Goal: Task Accomplishment & Management: Manage account settings

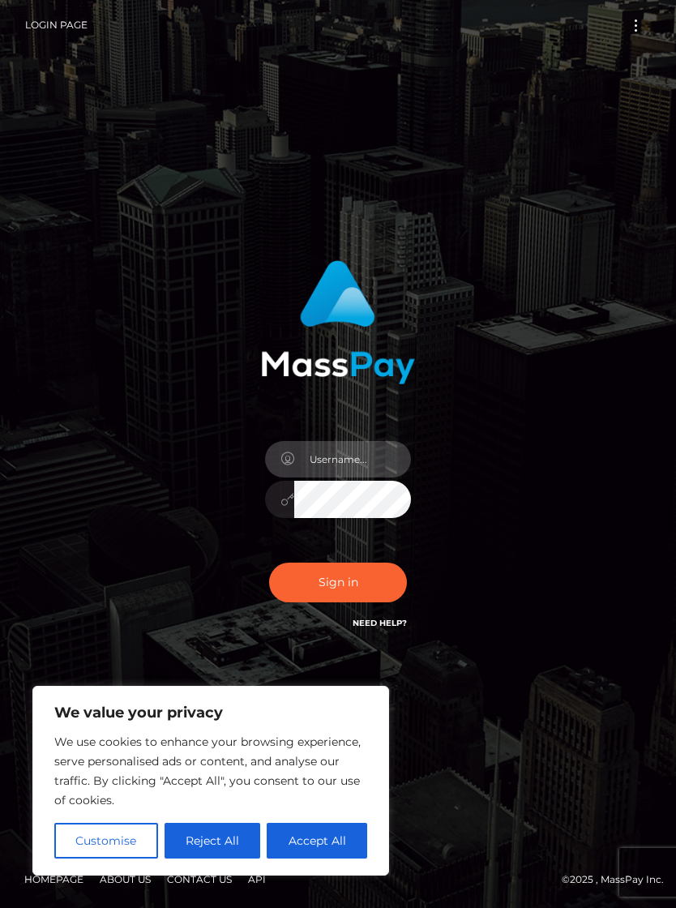
type input "nrr10@yahoo.com"
click at [335, 600] on button "Sign in" at bounding box center [338, 582] width 138 height 40
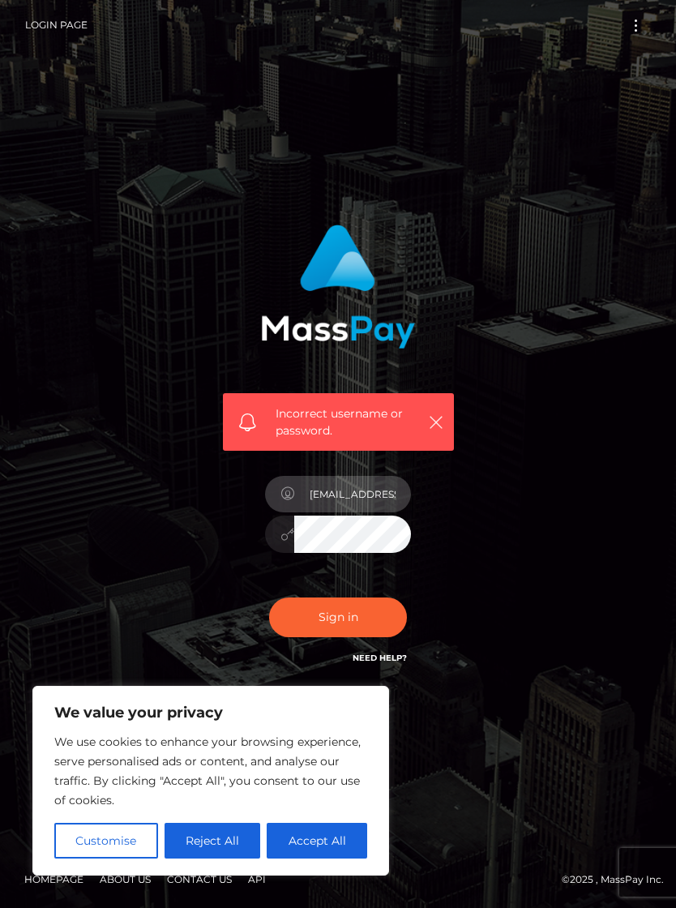
type input "nrr10@yahoo.com"
click at [314, 628] on button "Sign in" at bounding box center [338, 617] width 138 height 40
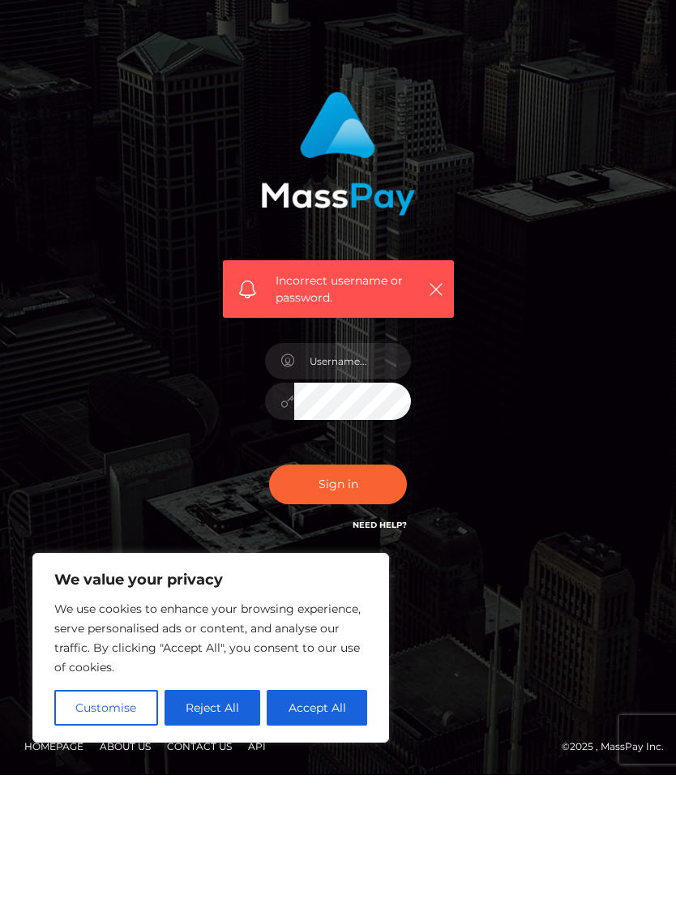
scroll to position [25, 0]
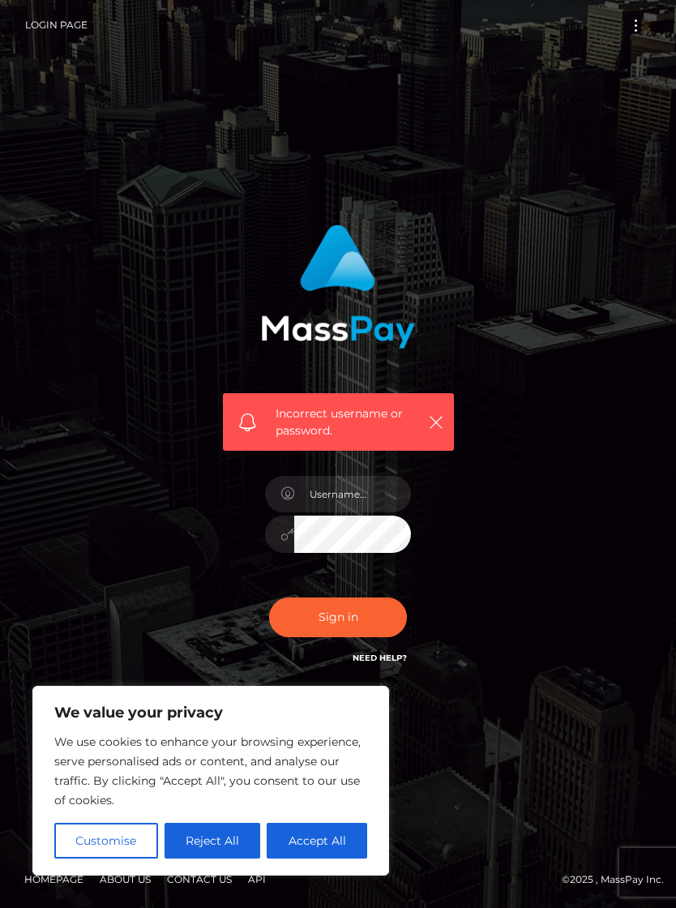
click at [305, 833] on button "Accept All" at bounding box center [317, 840] width 100 height 36
checkbox input "true"
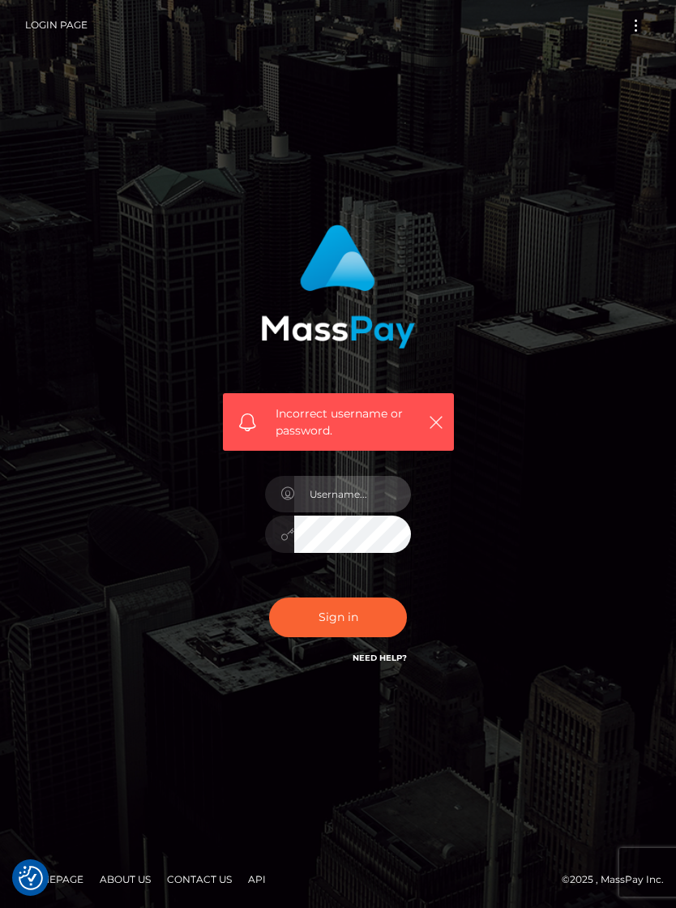
click at [347, 485] on input "text" at bounding box center [352, 494] width 117 height 36
type input "nrr10@yahoo.com"
click at [312, 609] on button "Sign in" at bounding box center [338, 617] width 138 height 40
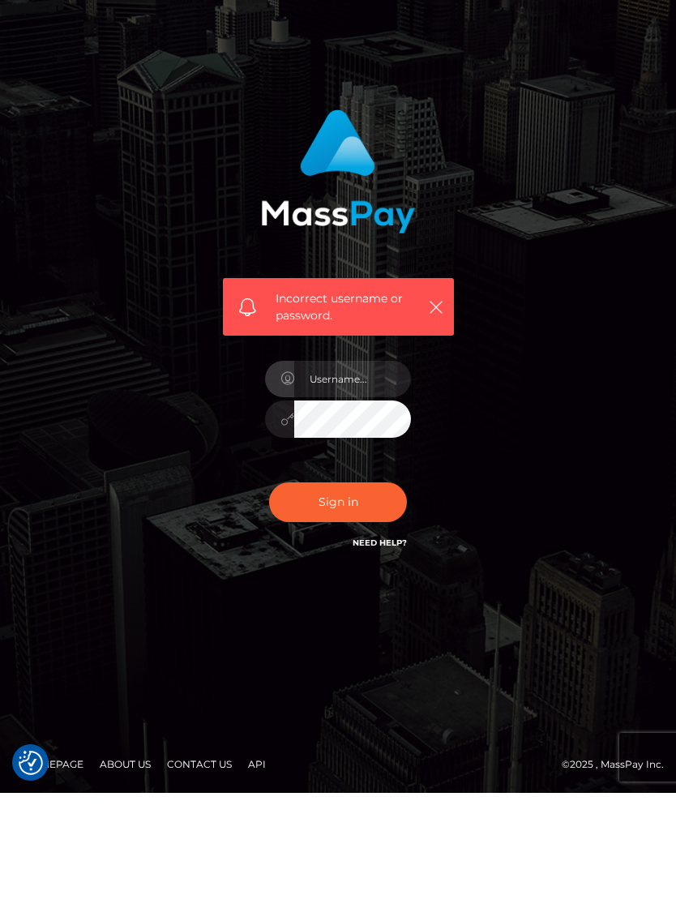
click at [382, 652] on link "Need Help?" at bounding box center [379, 657] width 54 height 11
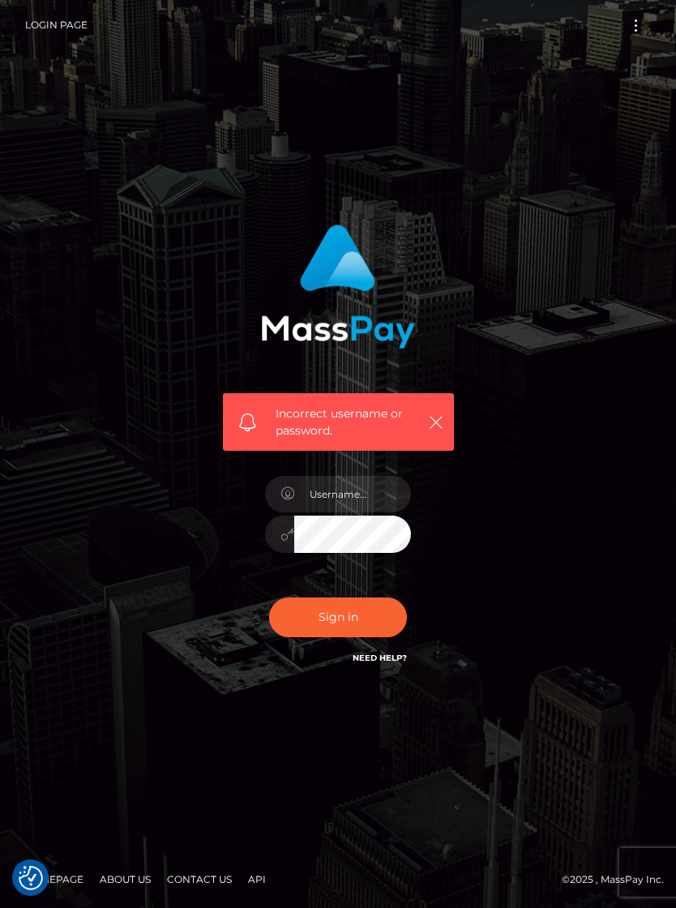
click at [628, 36] on button "Toggle navigation" at bounding box center [636, 26] width 30 height 22
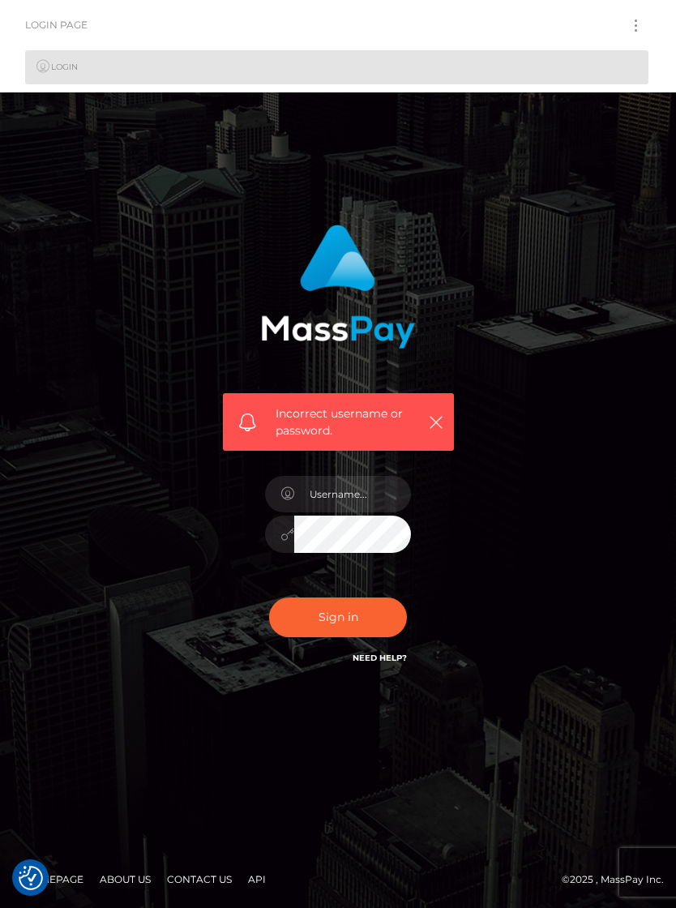
click at [582, 80] on link "Login" at bounding box center [336, 67] width 623 height 34
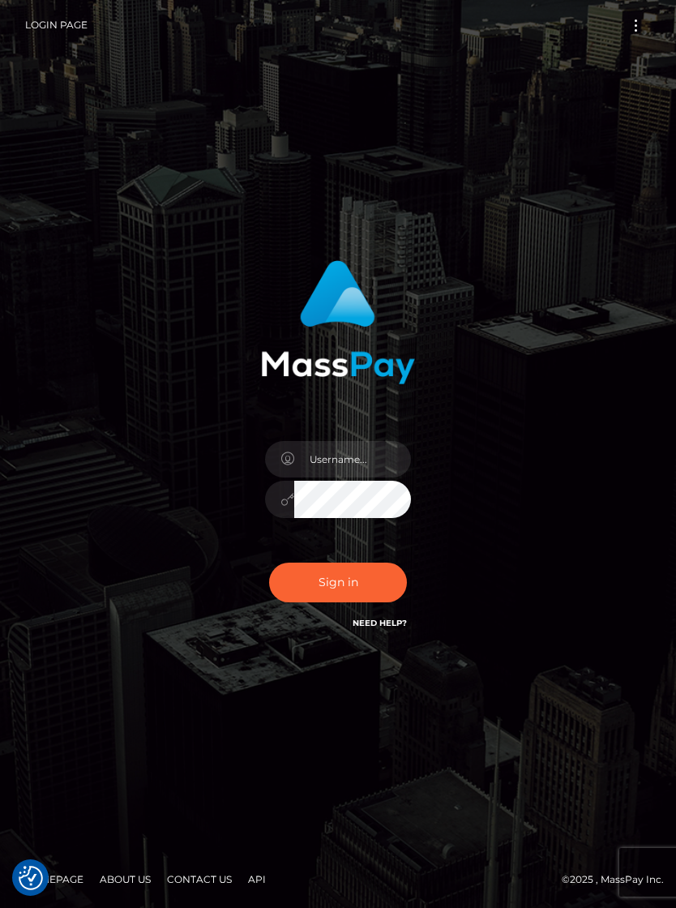
scroll to position [4, 0]
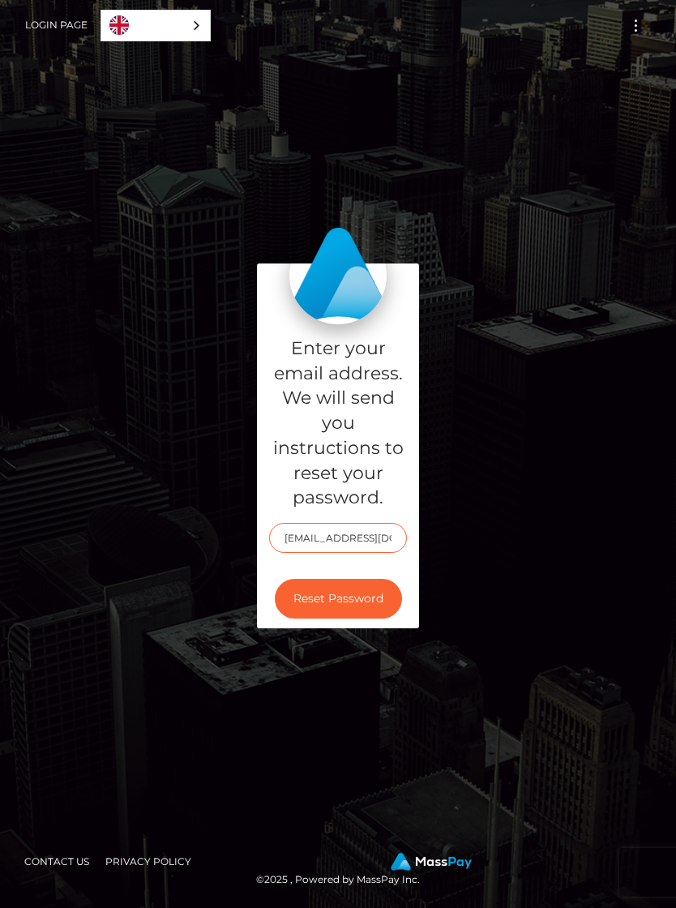
type input "[EMAIL_ADDRESS][DOMAIN_NAME]"
click at [357, 605] on button "Reset Password" at bounding box center [338, 599] width 127 height 40
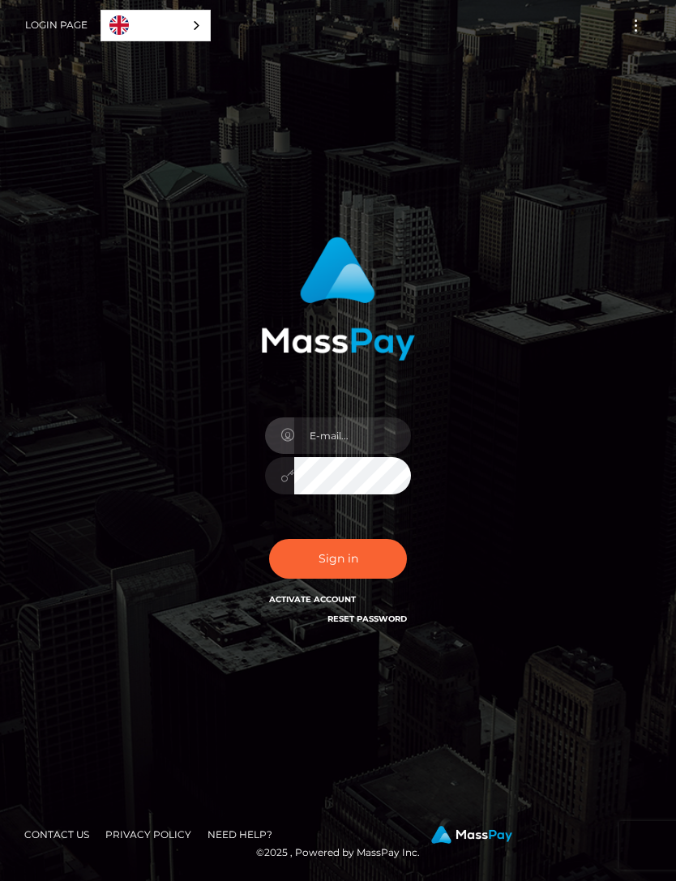
click at [337, 454] on input "email" at bounding box center [352, 435] width 117 height 36
type input "[EMAIL_ADDRESS][DOMAIN_NAME]"
click at [371, 579] on button "Sign in" at bounding box center [338, 559] width 138 height 40
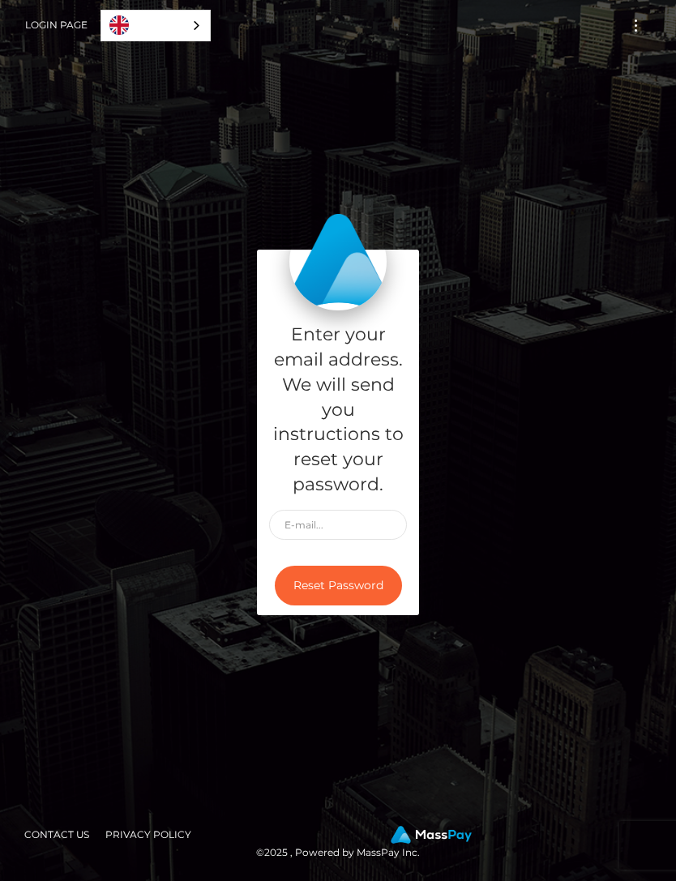
scroll to position [14, 0]
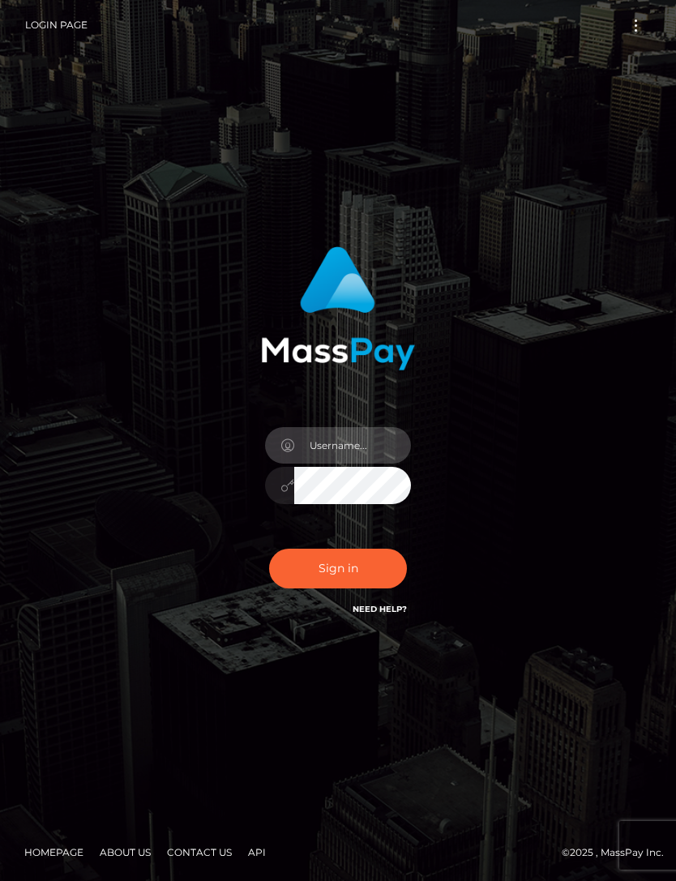
type input "[EMAIL_ADDRESS][DOMAIN_NAME]"
click at [371, 588] on button "Sign in" at bounding box center [338, 569] width 138 height 40
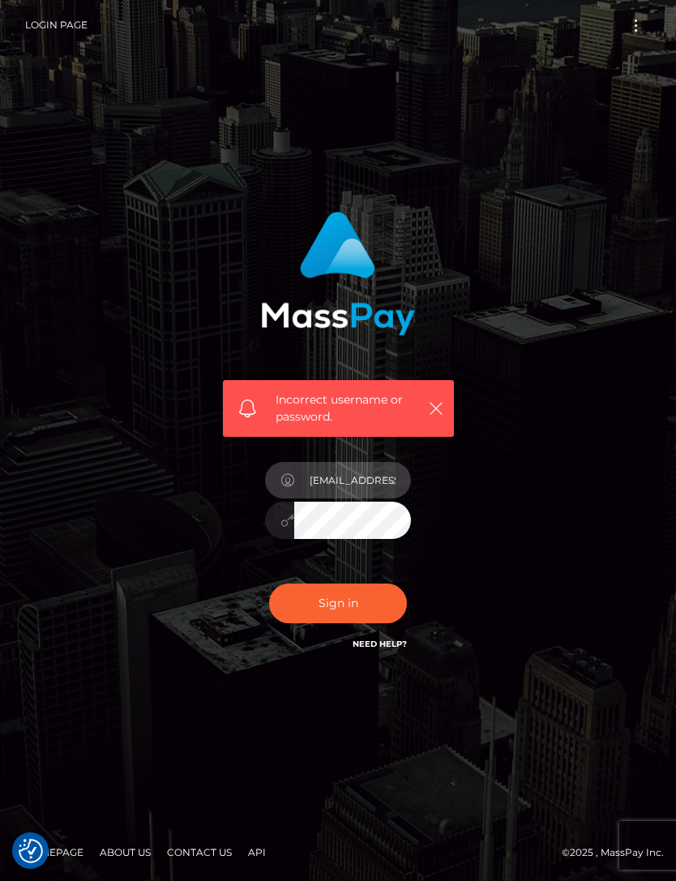
type input "[EMAIL_ADDRESS][DOMAIN_NAME]"
click at [340, 623] on button "Sign in" at bounding box center [338, 603] width 138 height 40
click at [331, 498] on input "text" at bounding box center [352, 480] width 117 height 36
click at [323, 498] on input "text" at bounding box center [352, 480] width 117 height 36
type input "[EMAIL_ADDRESS][DOMAIN_NAME]"
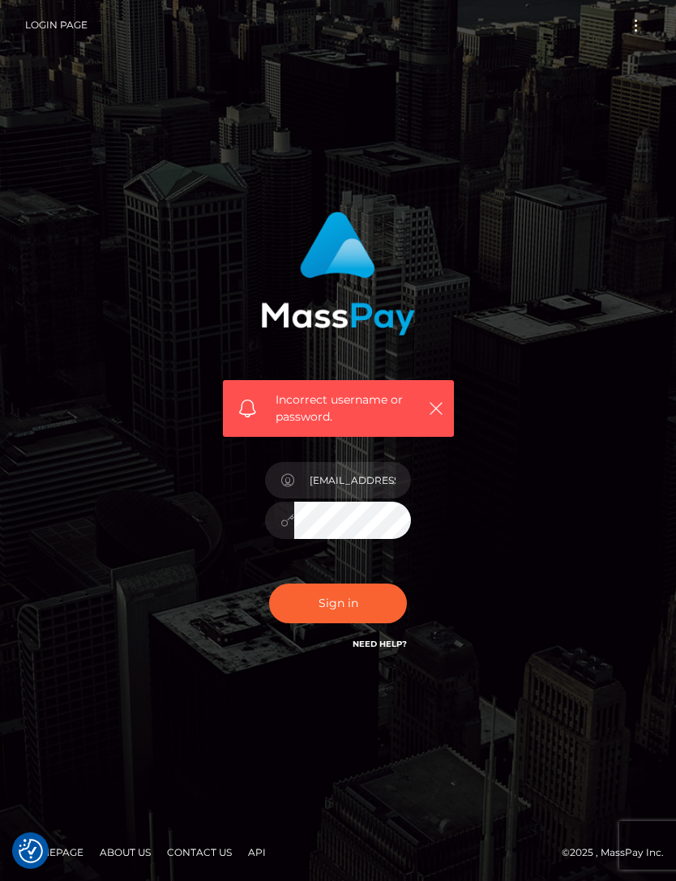
click at [333, 623] on button "Sign in" at bounding box center [338, 603] width 138 height 40
